Goal: Transaction & Acquisition: Book appointment/travel/reservation

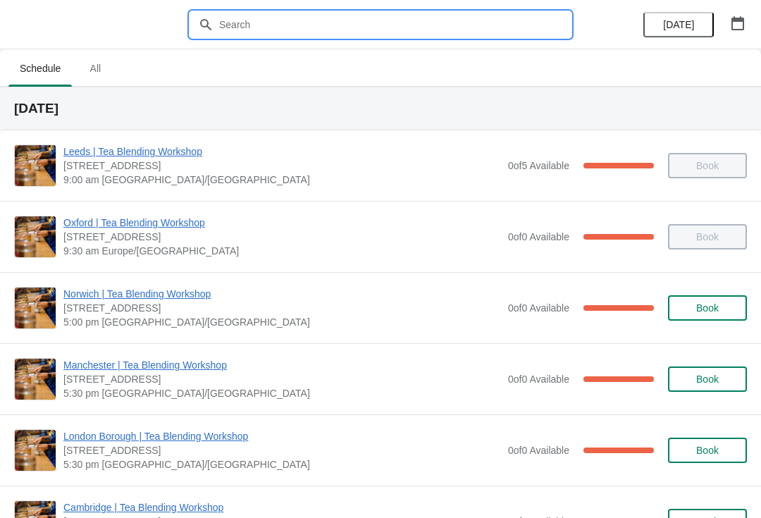
click at [434, 26] on input "text" at bounding box center [394, 24] width 352 height 25
type input "Newcastle"
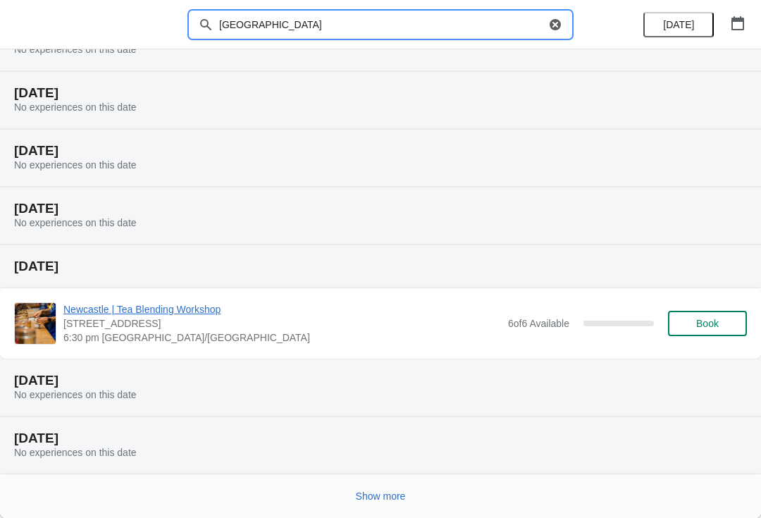
scroll to position [131, 0]
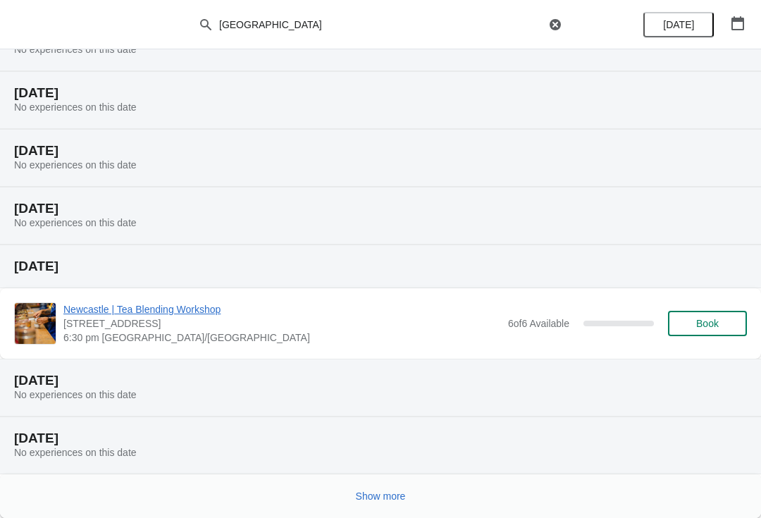
click at [395, 505] on button "Show more" at bounding box center [380, 495] width 61 height 25
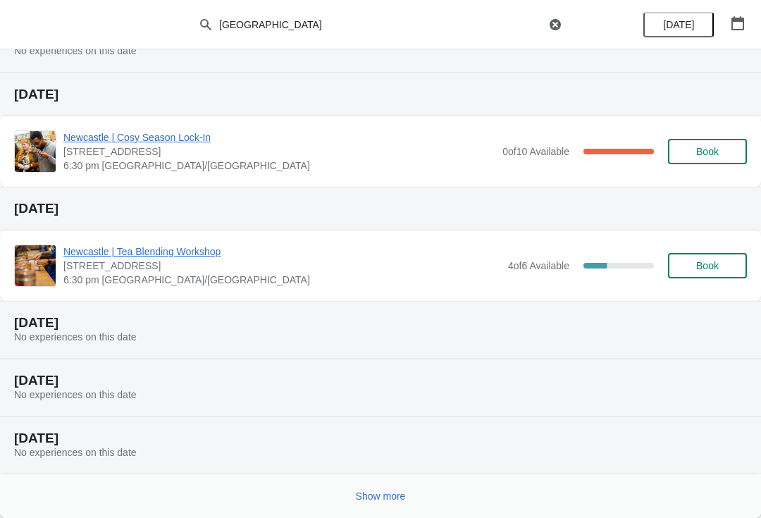
scroll to position [706, 0]
click at [392, 507] on button "Show more" at bounding box center [380, 495] width 61 height 25
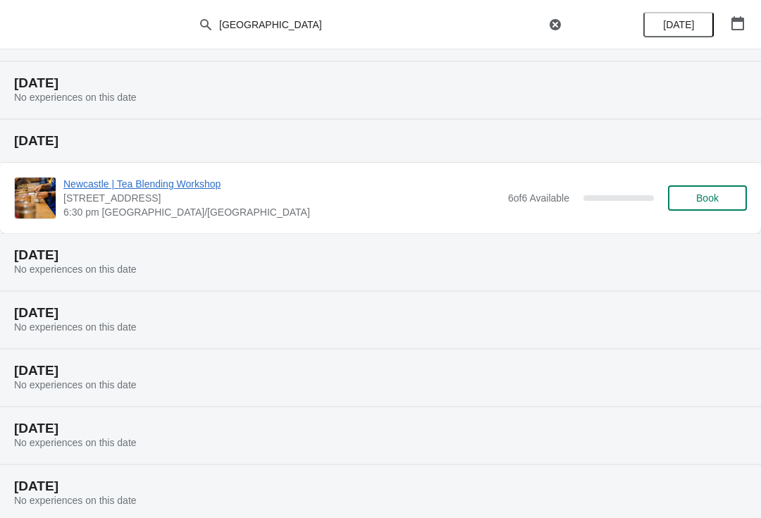
scroll to position [249, 0]
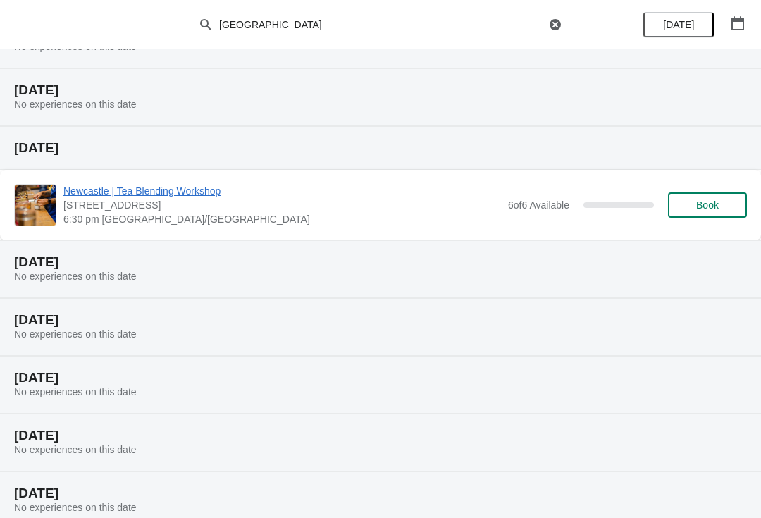
click at [738, 27] on icon "button" at bounding box center [738, 23] width 14 height 14
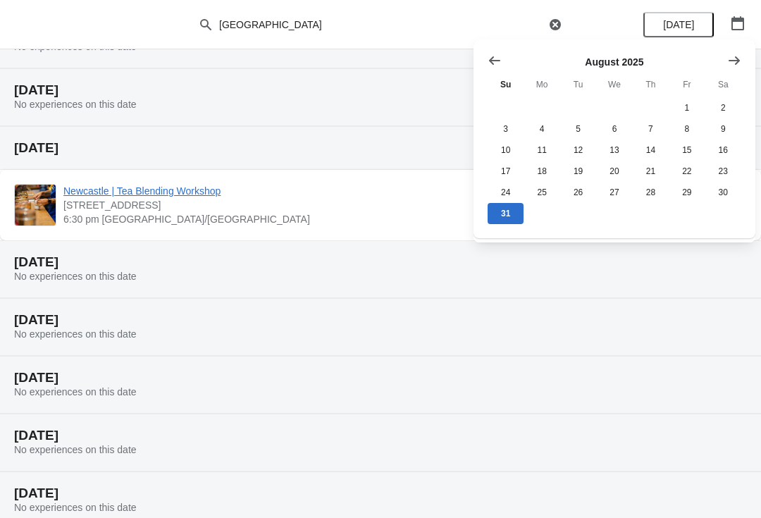
click at [733, 63] on icon "Show next month, September 2025" at bounding box center [734, 61] width 14 height 14
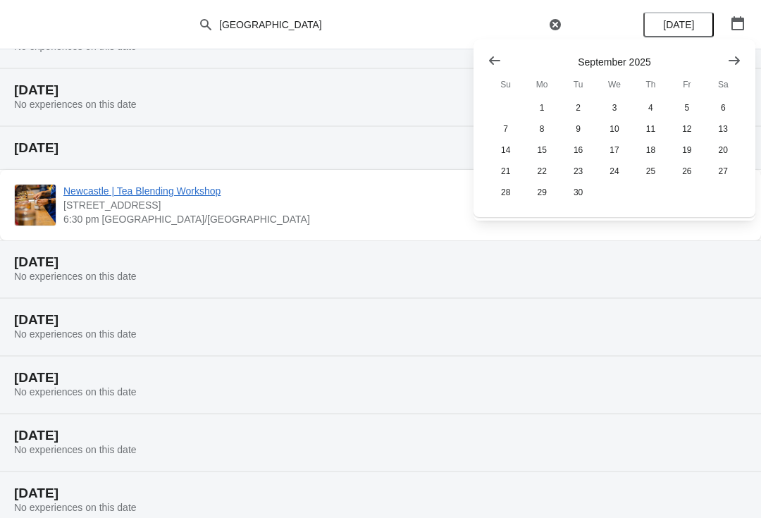
click at [735, 66] on icon "Show next month, October 2025" at bounding box center [734, 61] width 14 height 14
click at [655, 175] on button "23" at bounding box center [651, 171] width 36 height 21
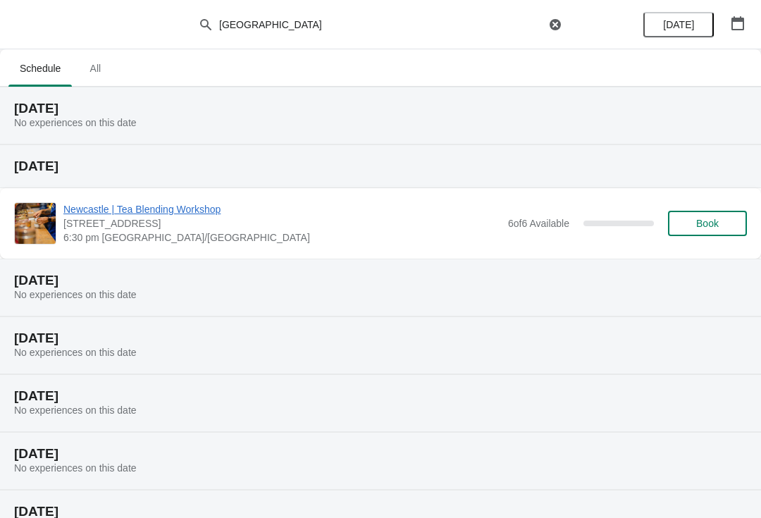
scroll to position [0, 0]
click at [740, 30] on button "button" at bounding box center [737, 23] width 25 height 25
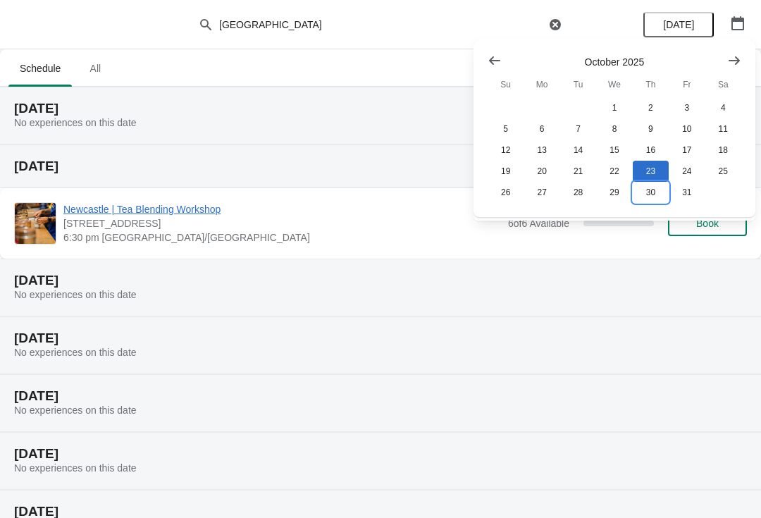
click at [656, 194] on button "30" at bounding box center [651, 192] width 36 height 21
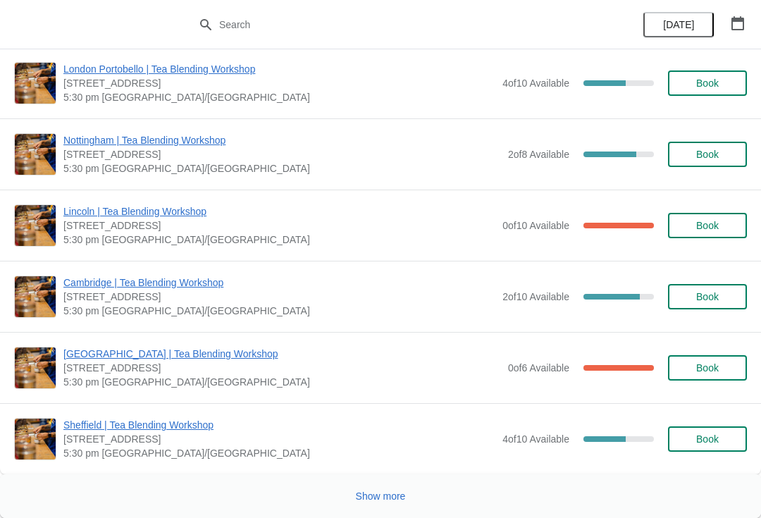
scroll to position [2222, 0]
click at [386, 488] on button "Show more" at bounding box center [380, 495] width 61 height 25
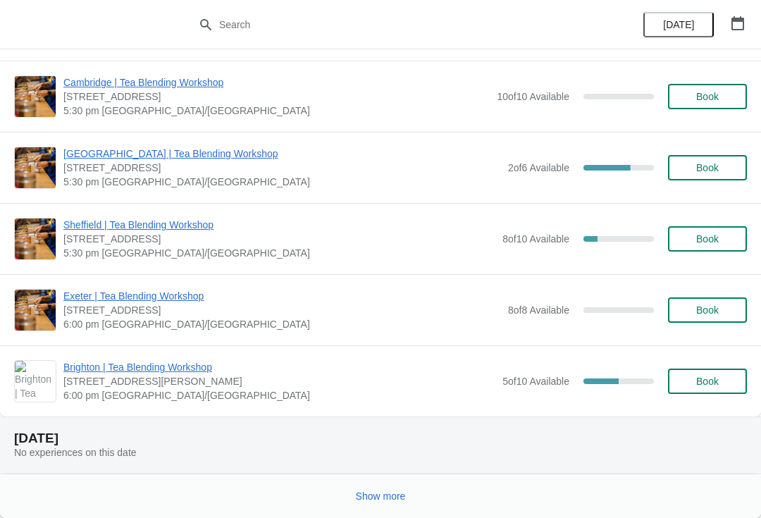
scroll to position [5685, 0]
click at [392, 503] on button "Show more" at bounding box center [380, 495] width 61 height 25
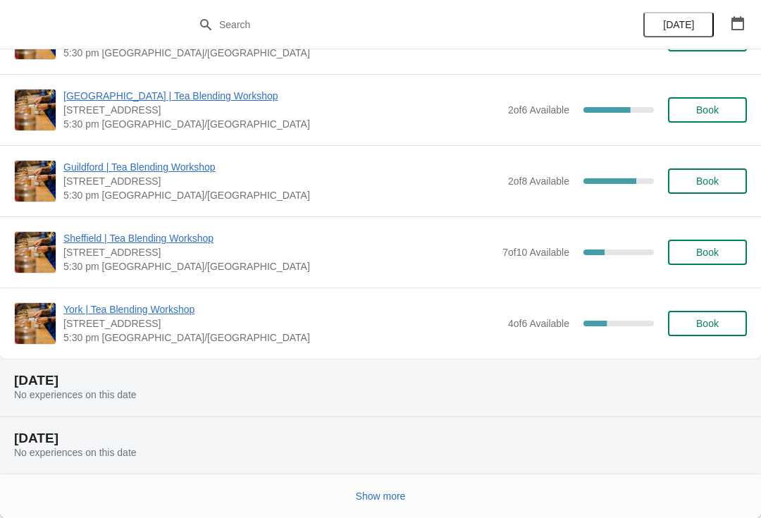
scroll to position [7455, 0]
click at [390, 505] on button "Show more" at bounding box center [380, 495] width 61 height 25
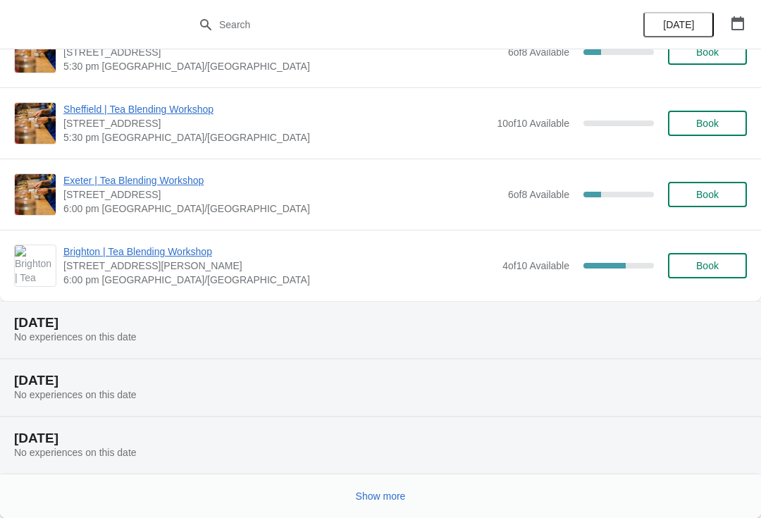
scroll to position [9296, 0]
click at [384, 501] on span "Show more" at bounding box center [381, 495] width 50 height 11
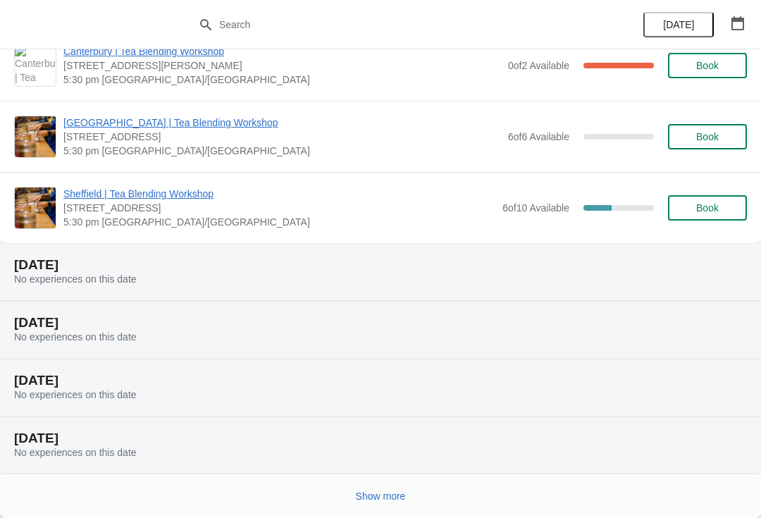
scroll to position [11066, 0]
click at [386, 497] on span "Show more" at bounding box center [381, 495] width 50 height 11
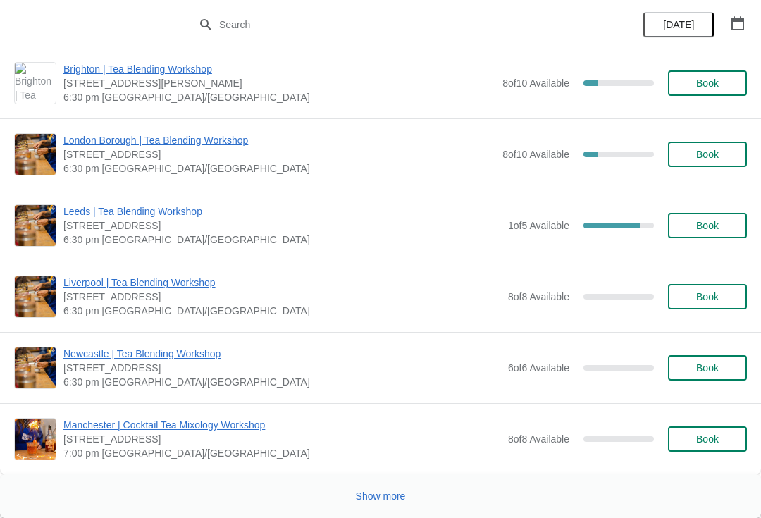
scroll to position [13462, 0]
click at [385, 480] on div "Show more" at bounding box center [375, 490] width 744 height 27
click at [381, 502] on button "Show more" at bounding box center [380, 495] width 61 height 25
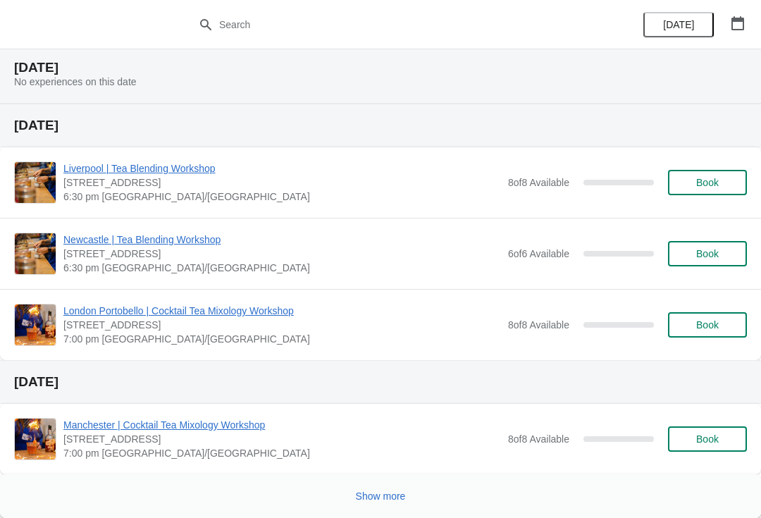
scroll to position [14876, 0]
click at [400, 493] on span "Show more" at bounding box center [381, 495] width 50 height 11
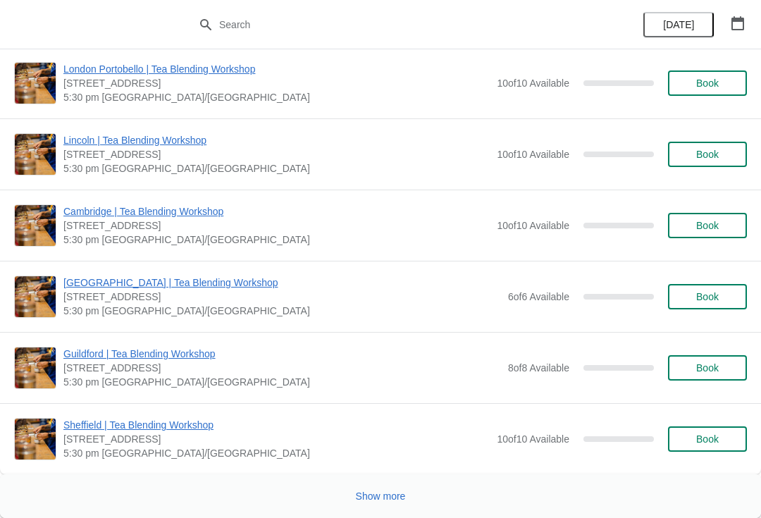
scroll to position [18995, 0]
click at [387, 490] on span "Show more" at bounding box center [381, 495] width 50 height 11
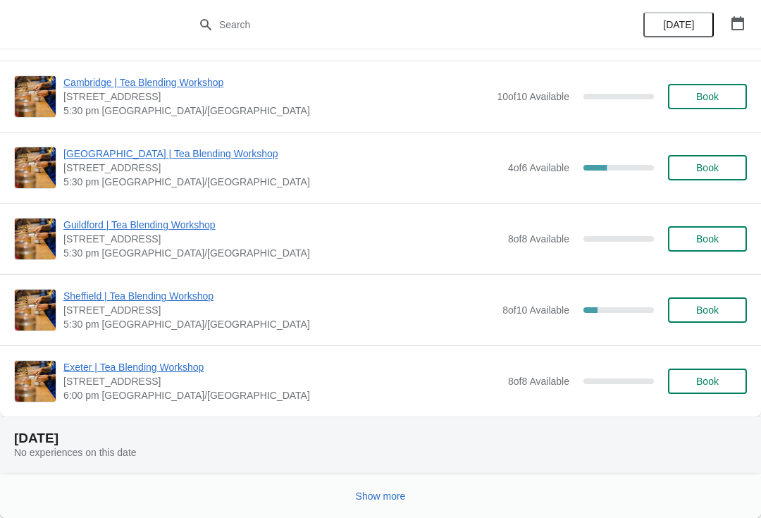
scroll to position [20765, 0]
click at [381, 493] on span "Show more" at bounding box center [381, 495] width 50 height 11
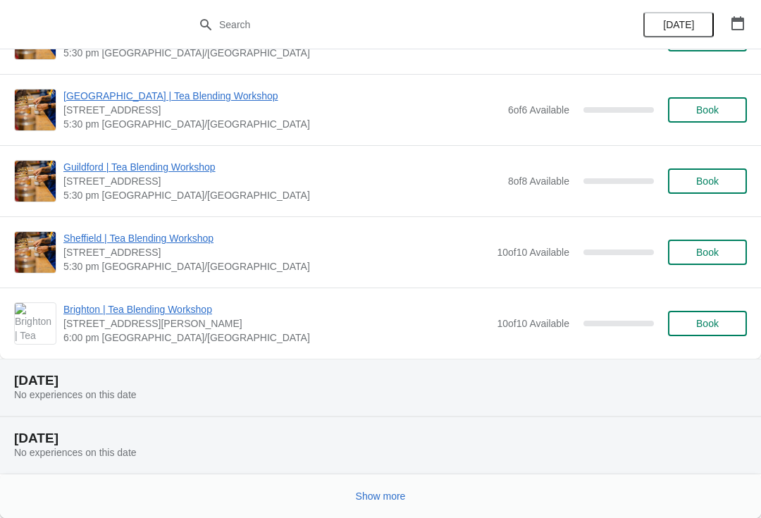
scroll to position [24029, 0]
click at [389, 488] on button "Show more" at bounding box center [380, 495] width 61 height 25
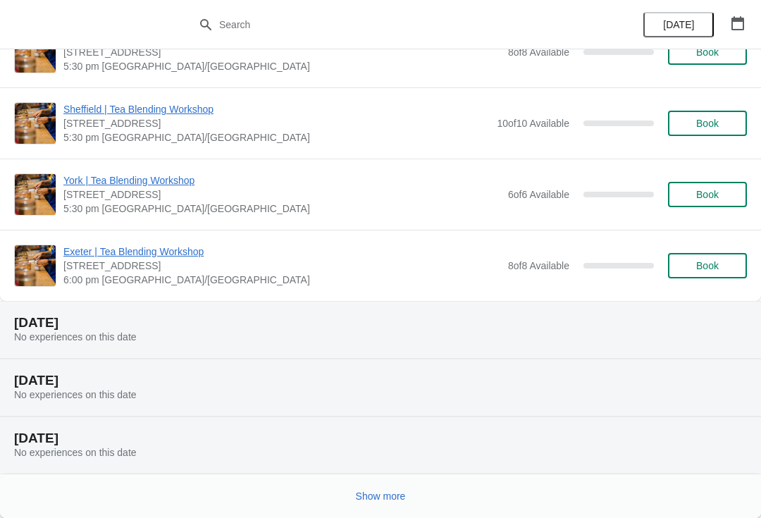
scroll to position [25814, 0]
click at [388, 491] on span "Show more" at bounding box center [381, 495] width 50 height 11
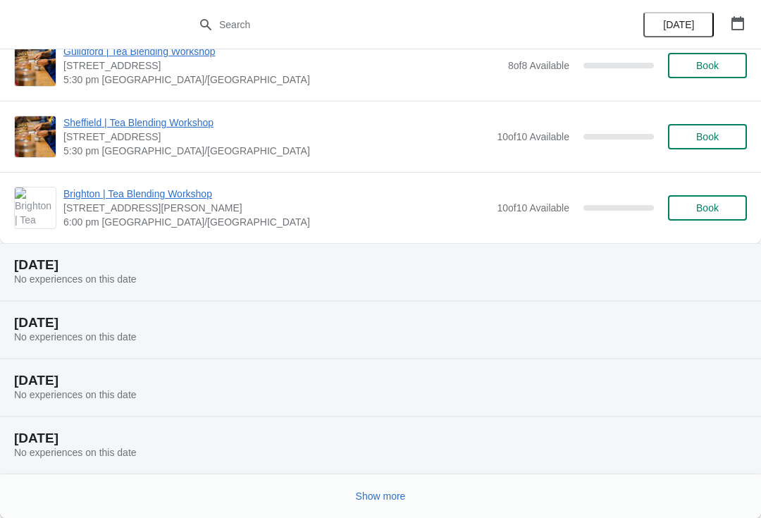
scroll to position [27427, 0]
click at [400, 488] on button "Show more" at bounding box center [380, 495] width 61 height 25
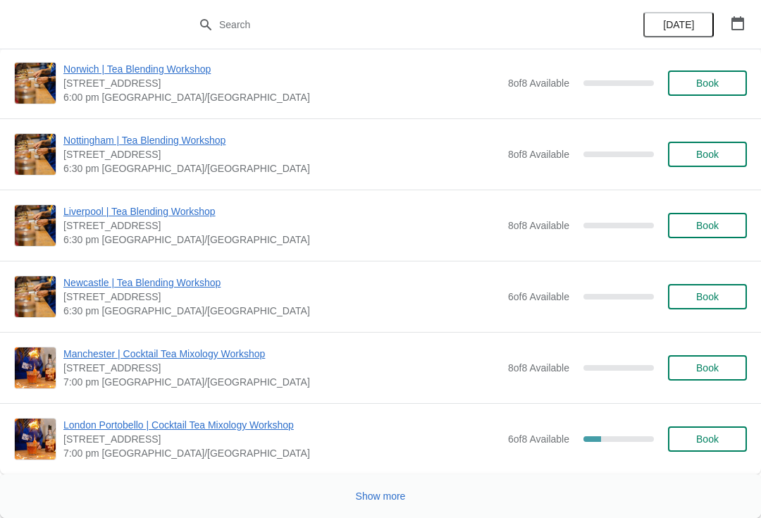
scroll to position [31460, 0]
click at [718, 295] on span "Book" at bounding box center [707, 296] width 23 height 11
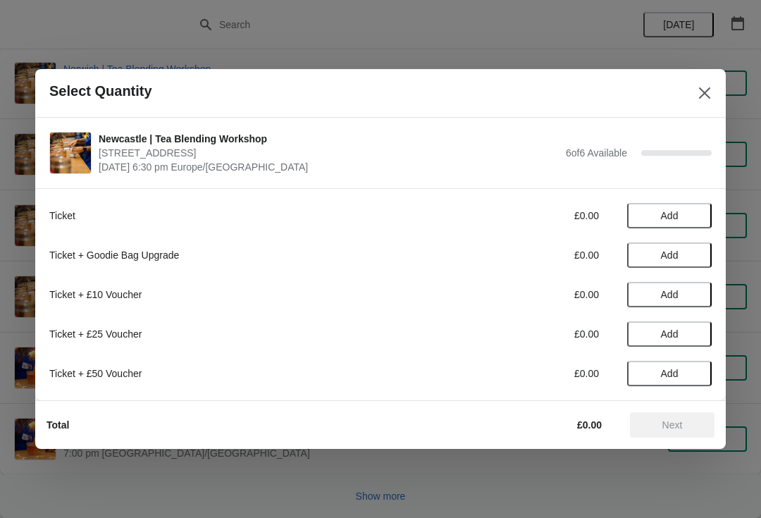
click at [674, 247] on button "Add" at bounding box center [669, 254] width 85 height 25
click at [639, 249] on icon at bounding box center [645, 255] width 15 height 15
click at [669, 211] on span "Add" at bounding box center [670, 215] width 18 height 11
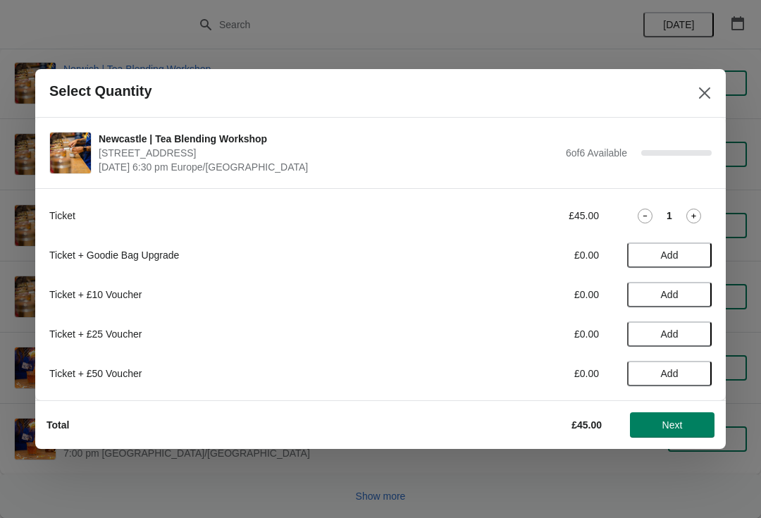
click at [699, 209] on icon at bounding box center [693, 216] width 15 height 15
click at [695, 212] on icon at bounding box center [693, 216] width 15 height 15
click at [699, 212] on icon at bounding box center [693, 216] width 15 height 15
click at [669, 425] on span "Next" at bounding box center [672, 424] width 20 height 11
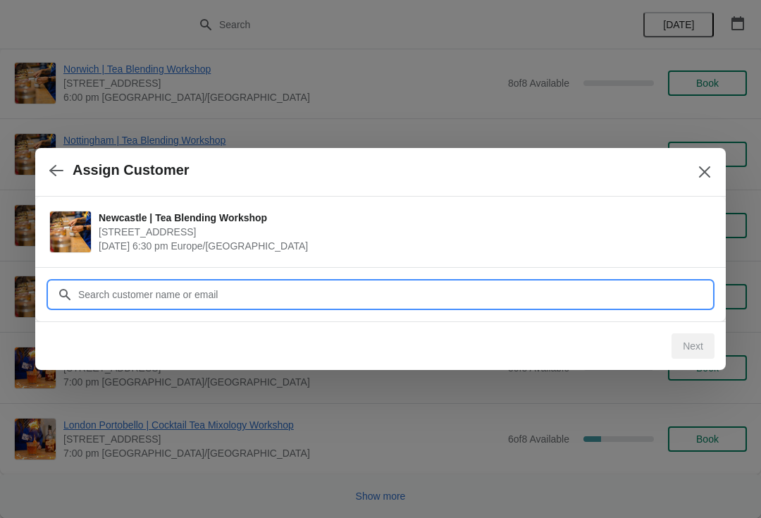
click at [194, 292] on input "Customer" at bounding box center [395, 294] width 634 height 25
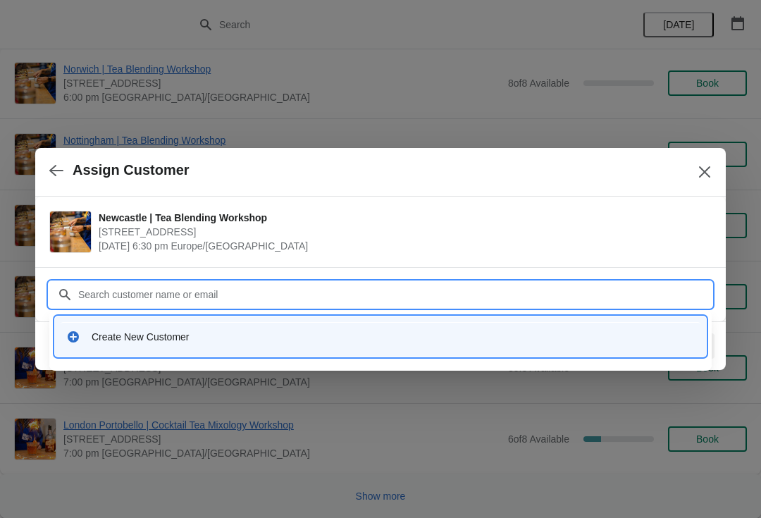
click at [173, 332] on div "Create New Customer" at bounding box center [393, 337] width 603 height 14
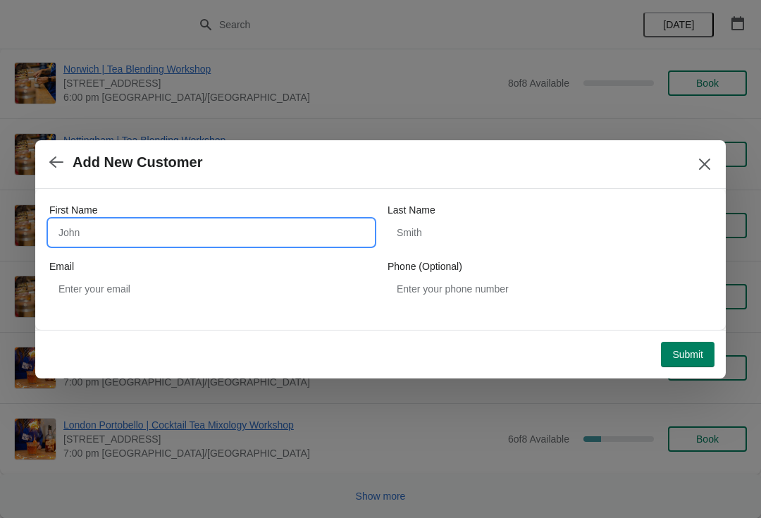
click at [176, 228] on input "First Name" at bounding box center [211, 232] width 324 height 25
type input "[PERSON_NAME]"
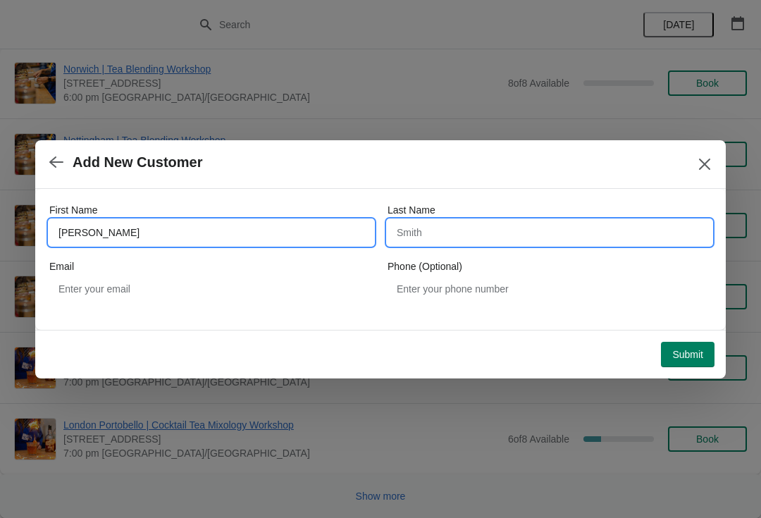
click at [474, 229] on input "Last Name" at bounding box center [550, 232] width 324 height 25
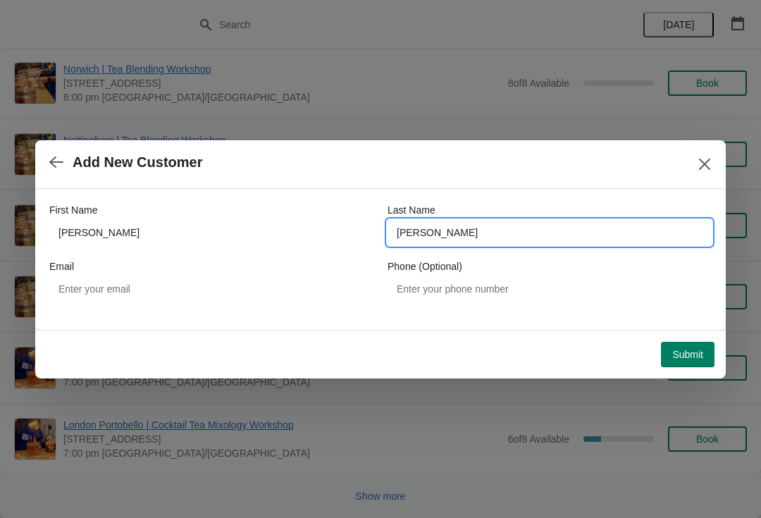
type input "[PERSON_NAME]"
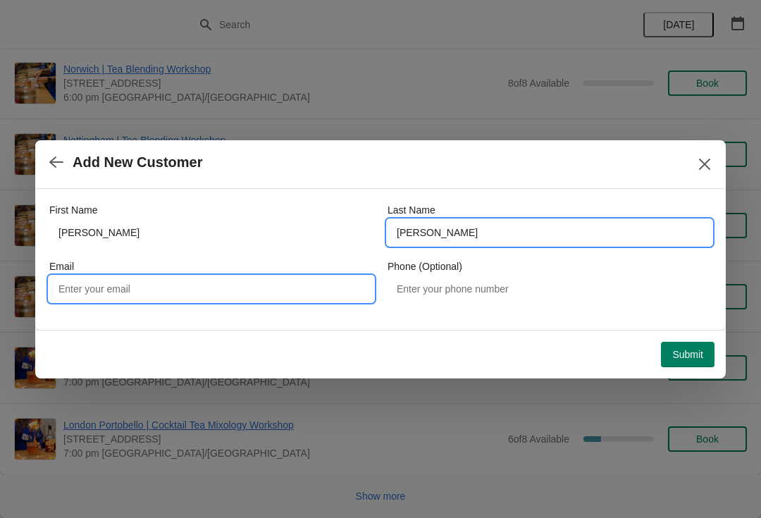
click at [240, 282] on input "Email" at bounding box center [211, 288] width 324 height 25
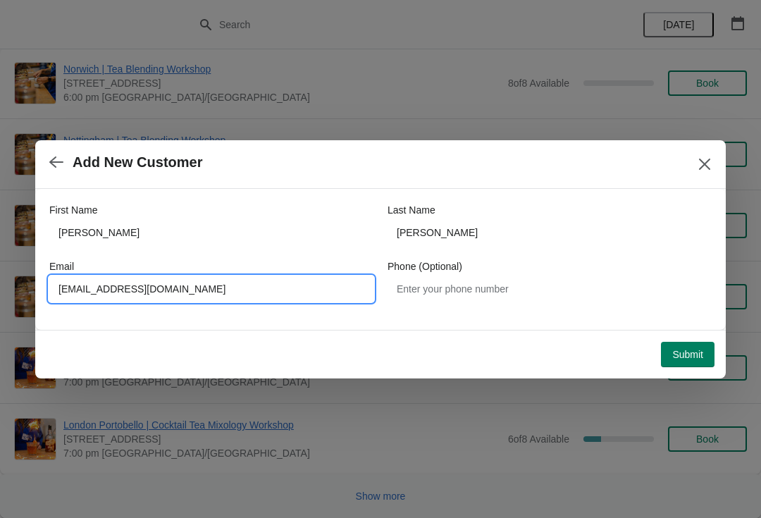
type input "[EMAIL_ADDRESS][DOMAIN_NAME]"
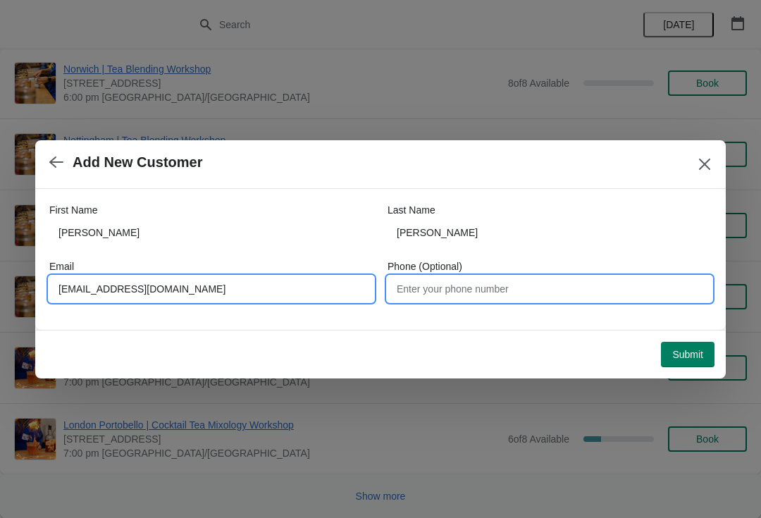
click at [503, 285] on input "Phone (Optional)" at bounding box center [550, 288] width 324 height 25
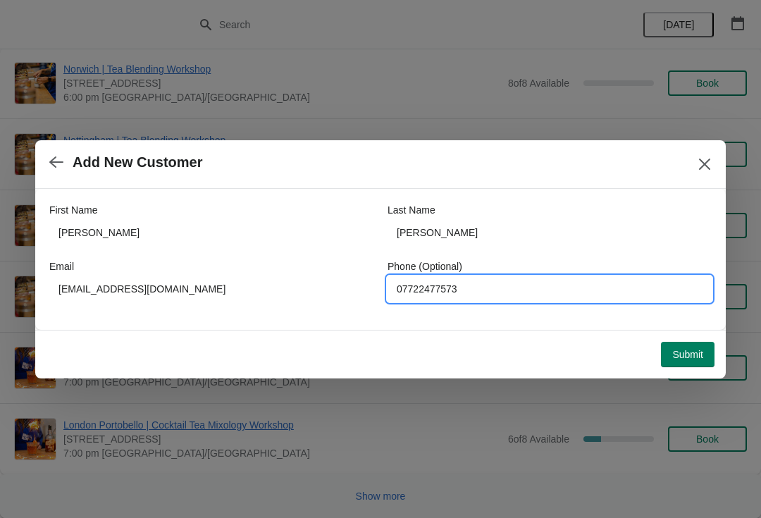
type input "07722477573"
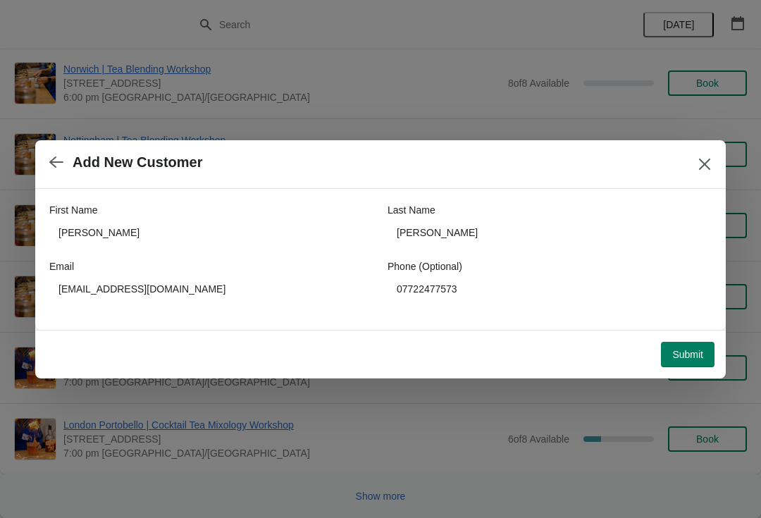
click at [695, 349] on span "Submit" at bounding box center [687, 354] width 31 height 11
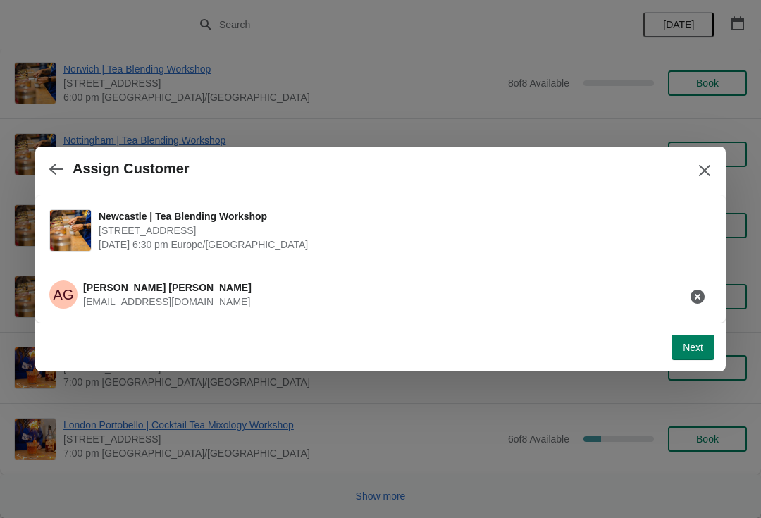
click at [699, 345] on span "Next" at bounding box center [693, 347] width 20 height 11
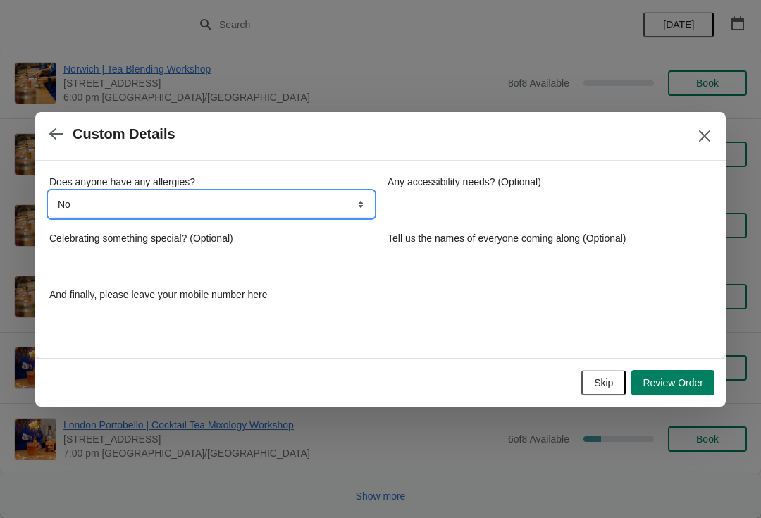
click at [330, 212] on select "No Yes, nuts Yes, wheat Yes, other" at bounding box center [211, 204] width 324 height 25
select select "Yes, wheat"
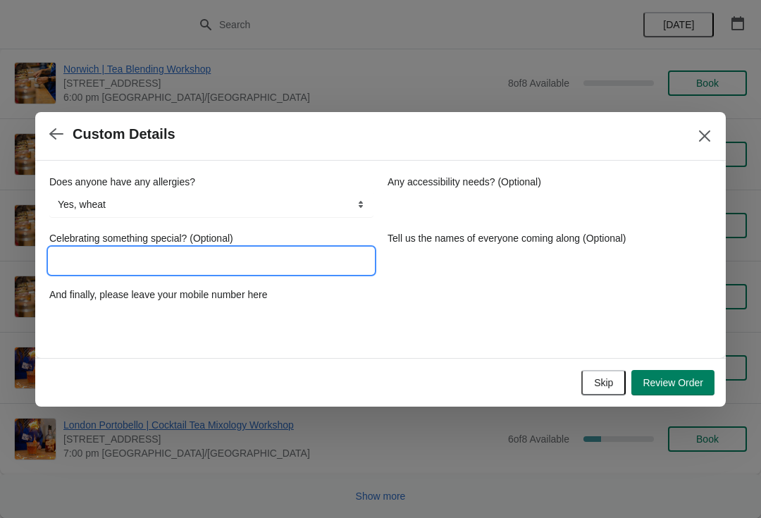
click at [142, 261] on input "Celebrating something special? (Optional)" at bounding box center [211, 260] width 324 height 25
type input "Birthday celebraton"
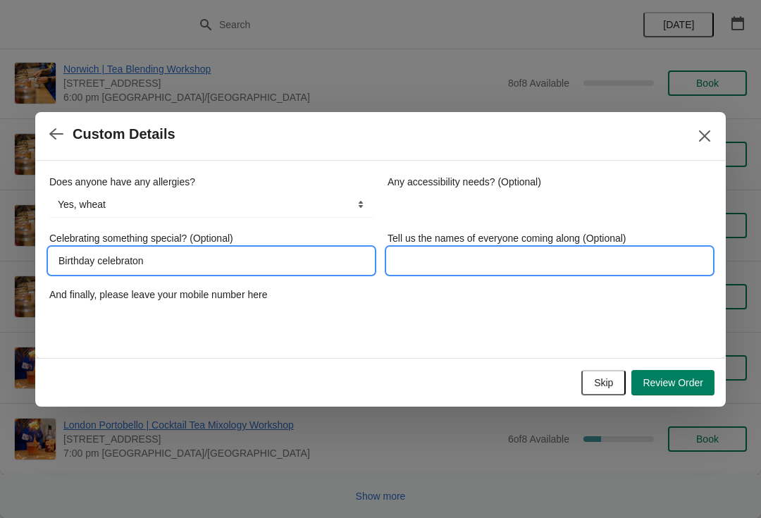
click at [435, 252] on input "Tell us the names of everyone coming along (Optional)" at bounding box center [550, 260] width 324 height 25
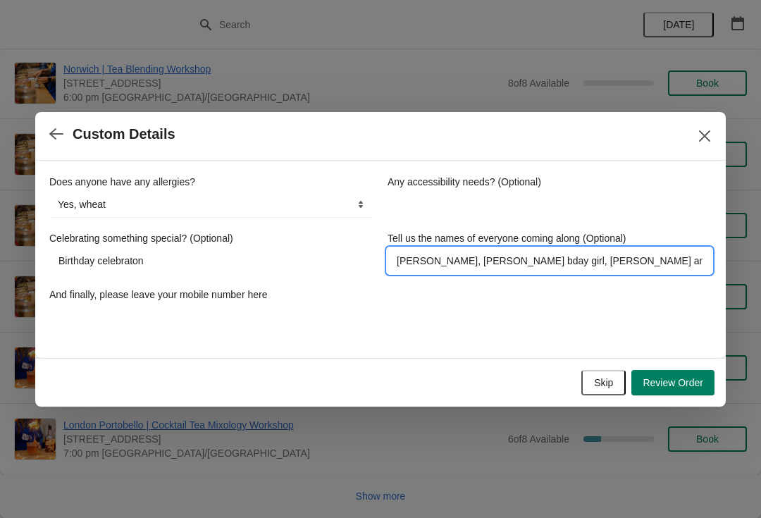
type input "[PERSON_NAME], [PERSON_NAME] bday girl, [PERSON_NAME] and [PERSON_NAME]"
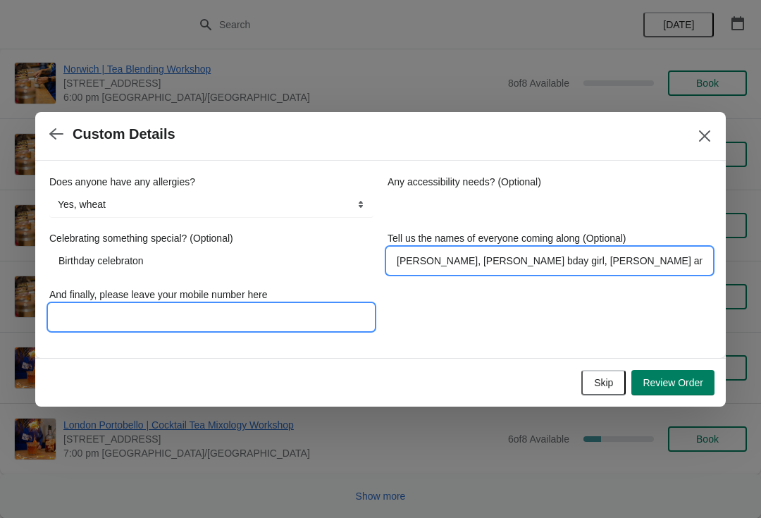
click at [186, 307] on input "And finally, please leave your mobile number here" at bounding box center [211, 316] width 324 height 25
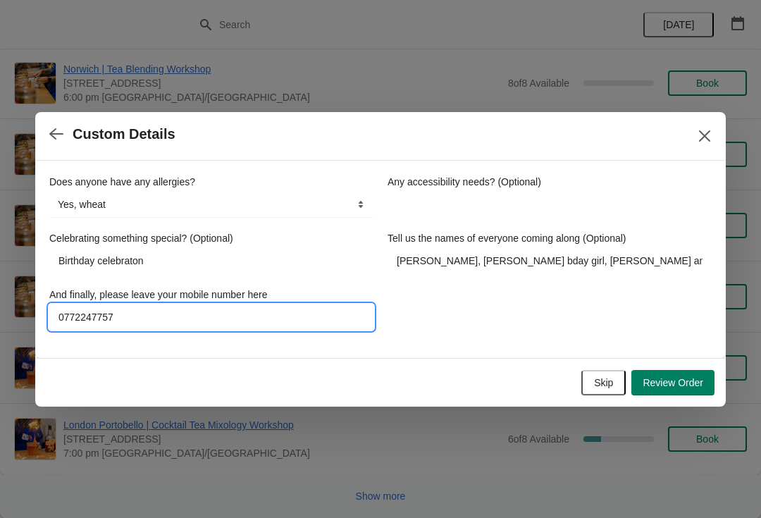
type input "07722477573"
